Goal: Task Accomplishment & Management: Use online tool/utility

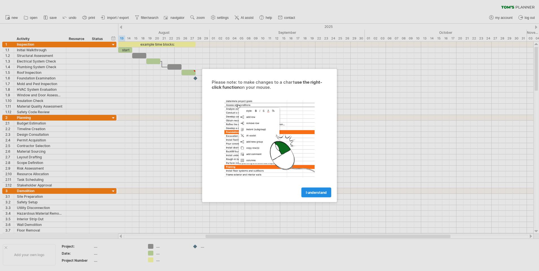
click at [313, 194] on span "I understand" at bounding box center [316, 193] width 21 height 4
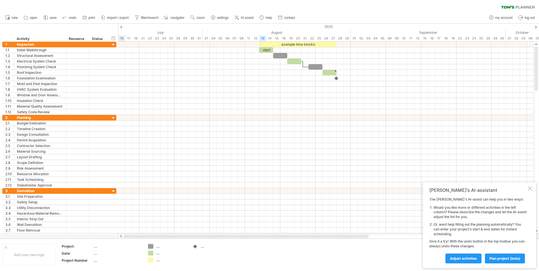
drag, startPoint x: 238, startPoint y: 237, endPoint x: 130, endPoint y: 236, distance: 108.3
click at [134, 237] on div at bounding box center [246, 236] width 245 height 3
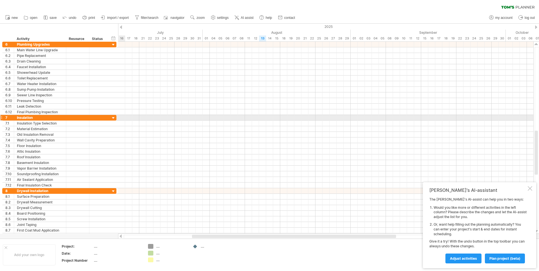
click at [113, 120] on div at bounding box center [113, 118] width 5 height 5
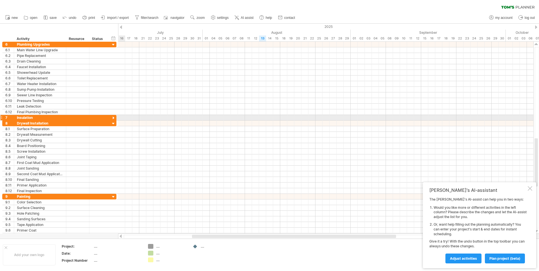
click at [113, 120] on div at bounding box center [113, 118] width 5 height 5
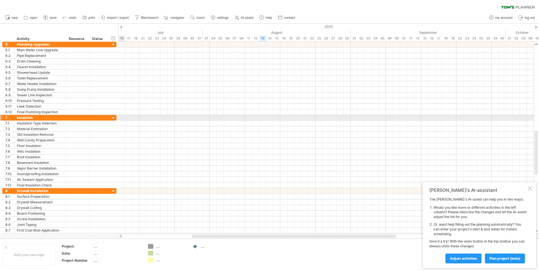
click at [113, 120] on div at bounding box center [113, 118] width 5 height 5
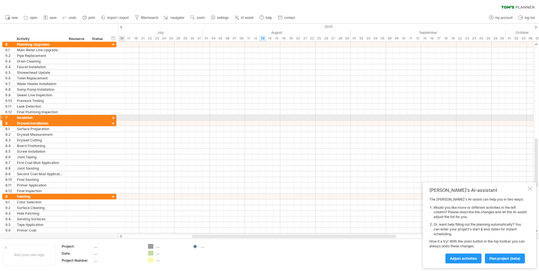
click at [113, 120] on div at bounding box center [113, 118] width 5 height 5
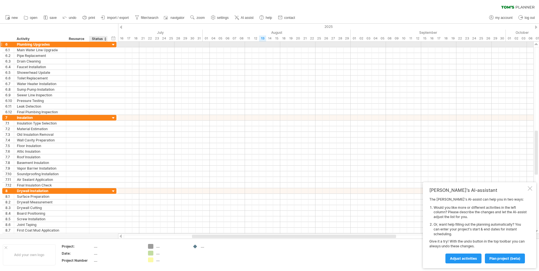
click at [113, 45] on div at bounding box center [113, 44] width 5 height 5
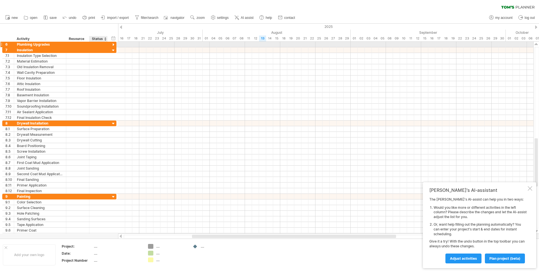
click at [113, 45] on div at bounding box center [113, 44] width 5 height 5
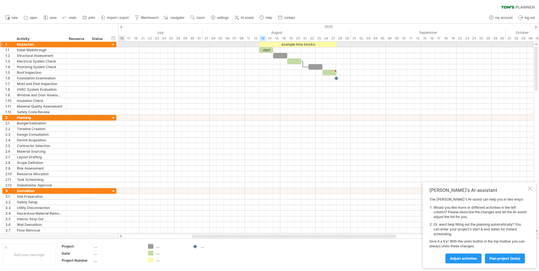
click at [115, 45] on div at bounding box center [113, 44] width 5 height 5
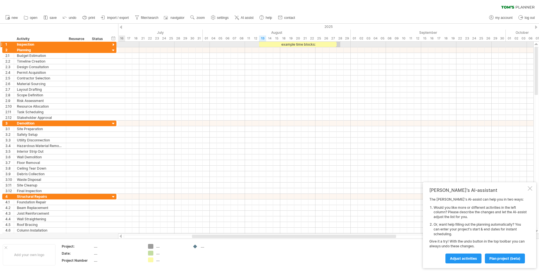
click at [115, 45] on div at bounding box center [113, 44] width 5 height 5
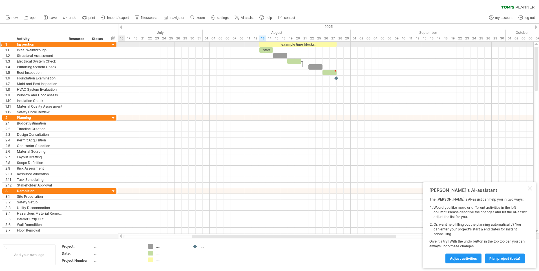
click at [115, 45] on div at bounding box center [113, 44] width 5 height 5
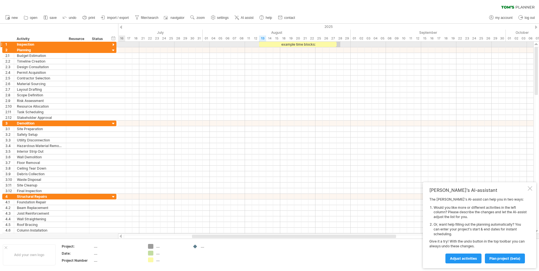
click at [115, 45] on div at bounding box center [113, 44] width 5 height 5
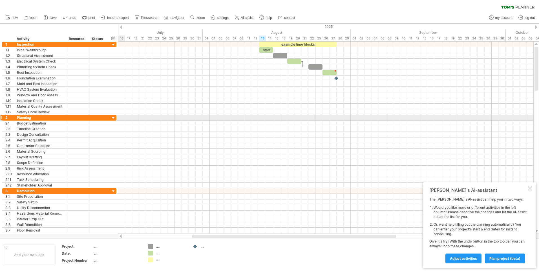
click at [114, 119] on div at bounding box center [113, 118] width 5 height 5
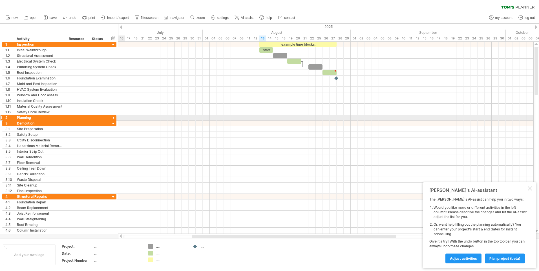
click at [114, 119] on div at bounding box center [113, 118] width 5 height 5
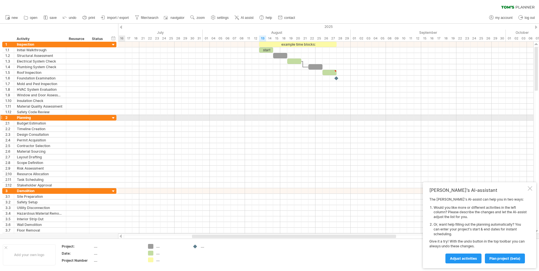
click at [114, 119] on div at bounding box center [113, 118] width 5 height 5
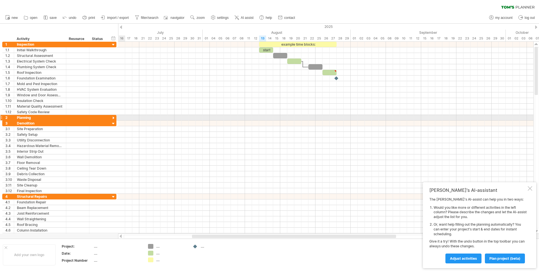
click at [114, 119] on div at bounding box center [113, 118] width 5 height 5
